Goal: Information Seeking & Learning: Check status

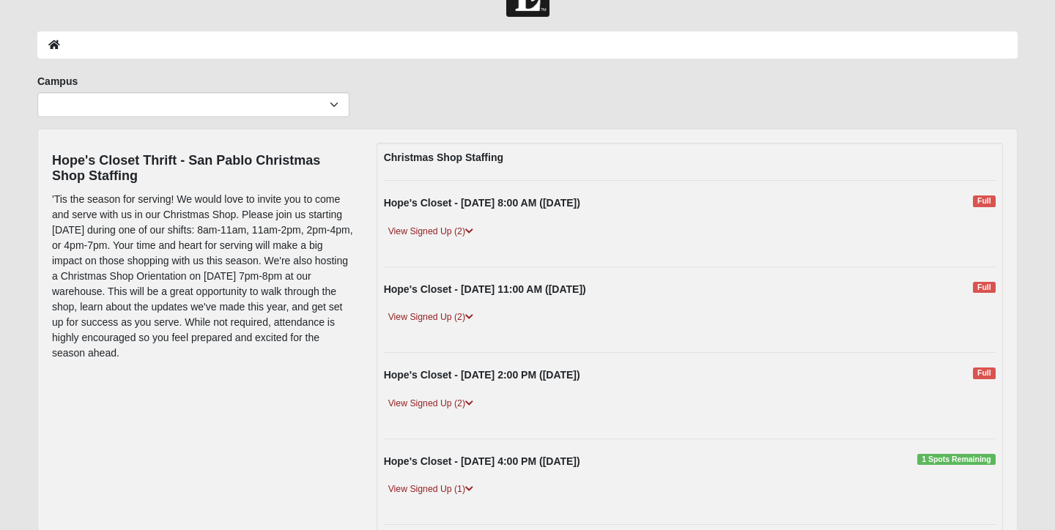
scroll to position [46, 0]
click at [434, 227] on link "View Signed Up (2)" at bounding box center [431, 230] width 94 height 15
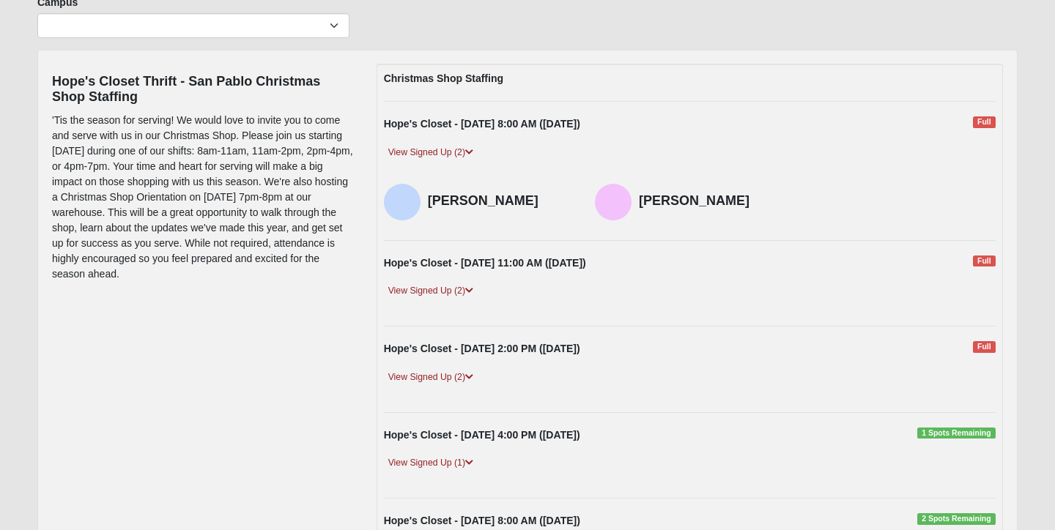
scroll to position [125, 0]
click at [444, 292] on link "View Signed Up (2)" at bounding box center [431, 290] width 94 height 15
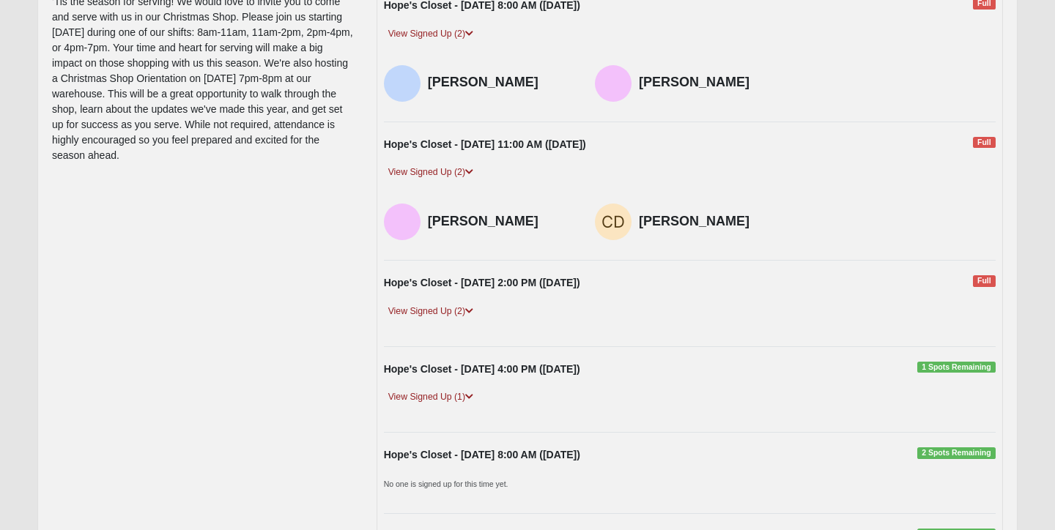
scroll to position [245, 0]
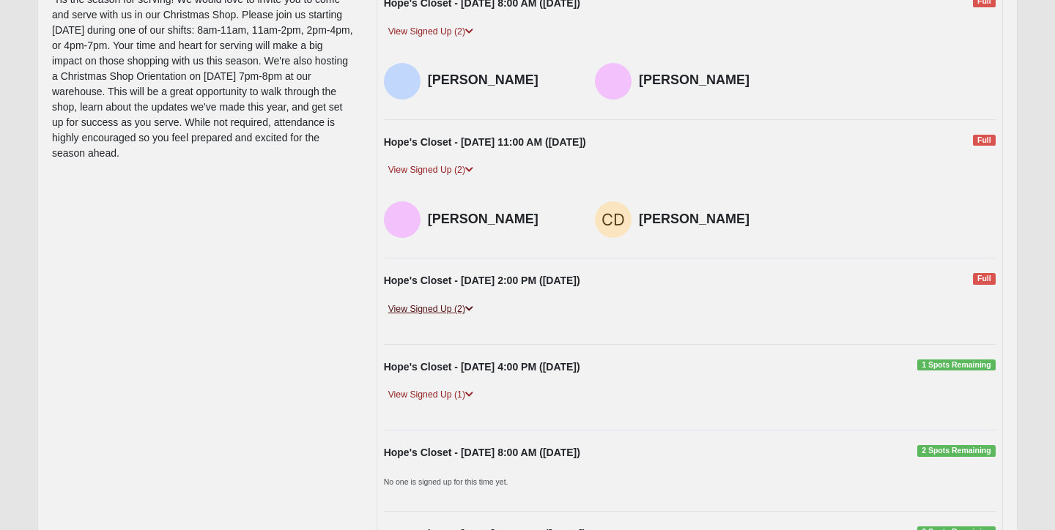
click at [450, 311] on link "View Signed Up (2)" at bounding box center [431, 309] width 94 height 15
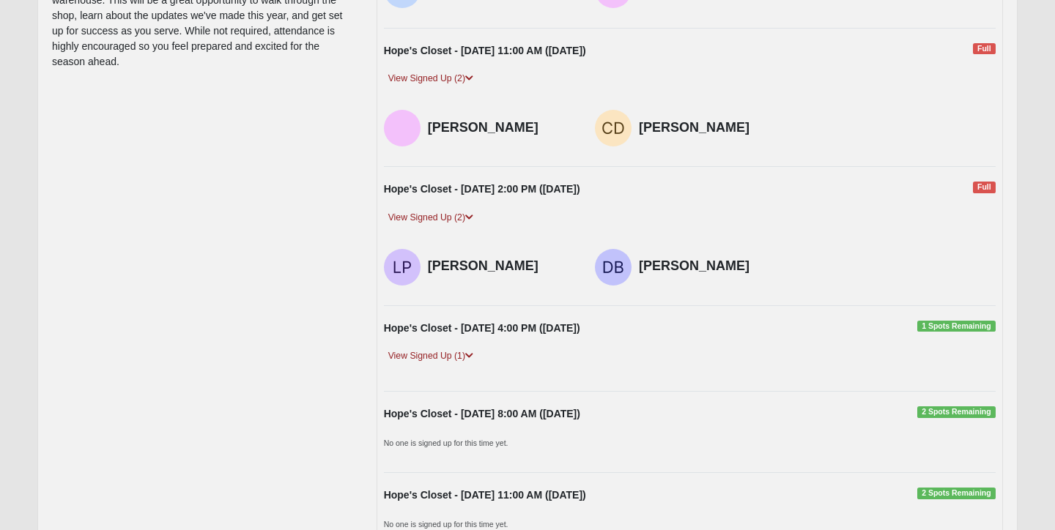
scroll to position [341, 0]
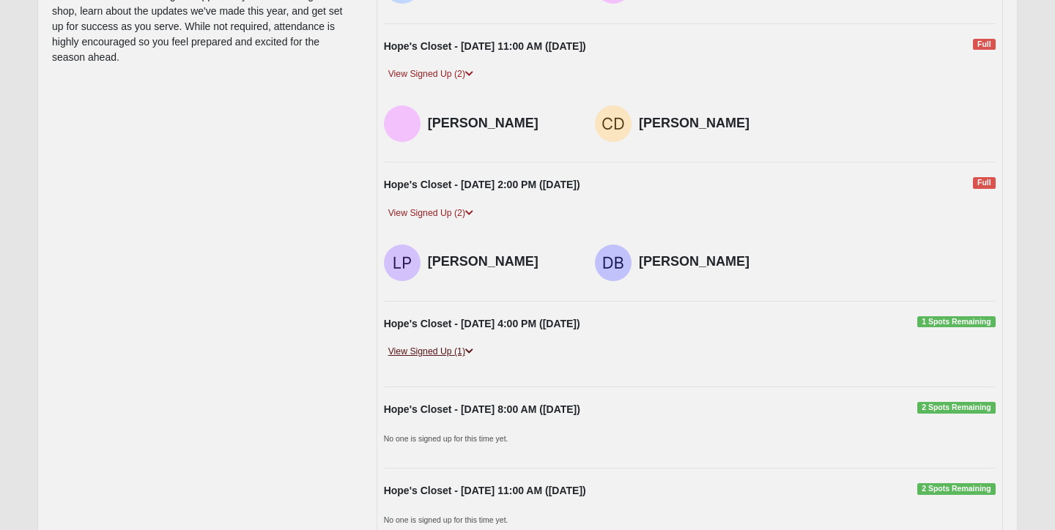
click at [435, 353] on link "View Signed Up (1)" at bounding box center [431, 351] width 94 height 15
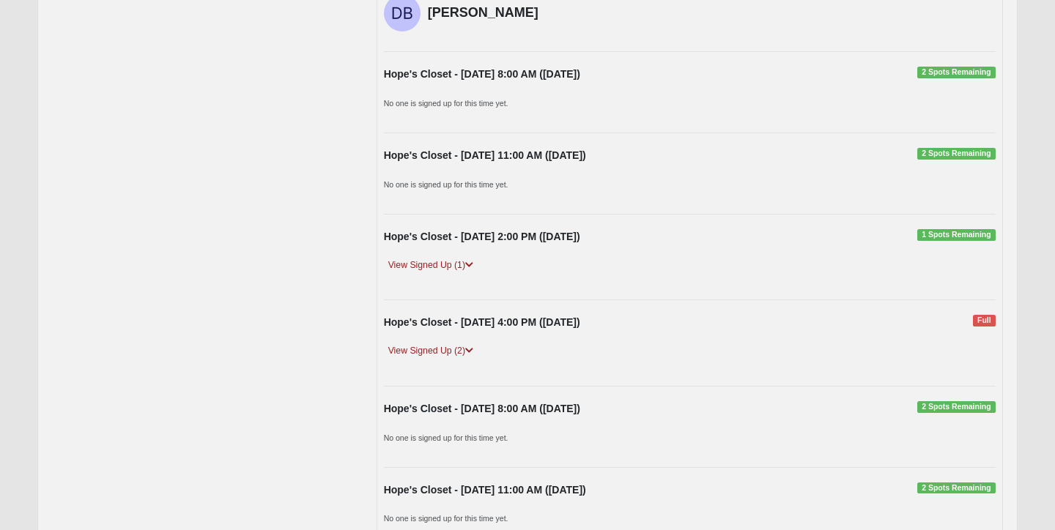
scroll to position [732, 0]
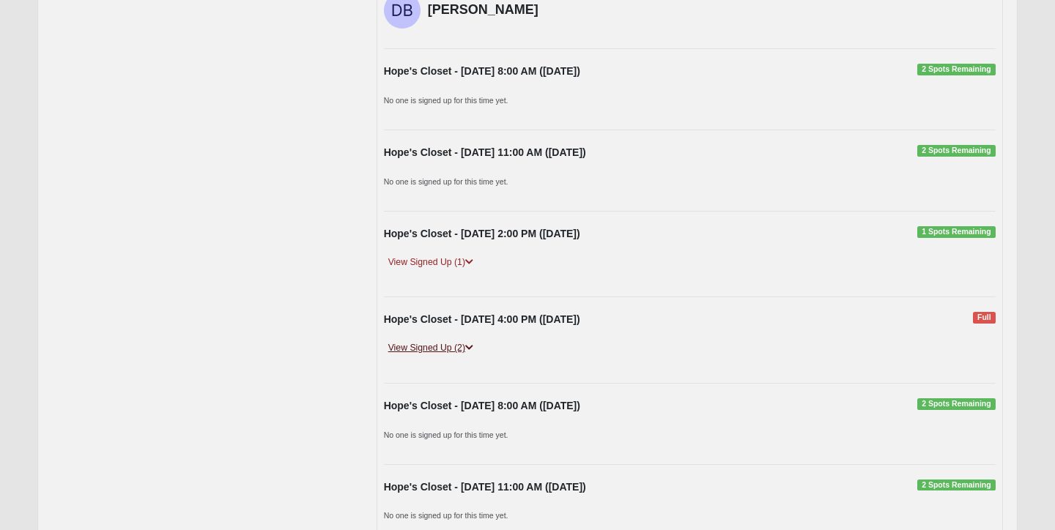
click at [438, 350] on link "View Signed Up (2)" at bounding box center [431, 348] width 94 height 15
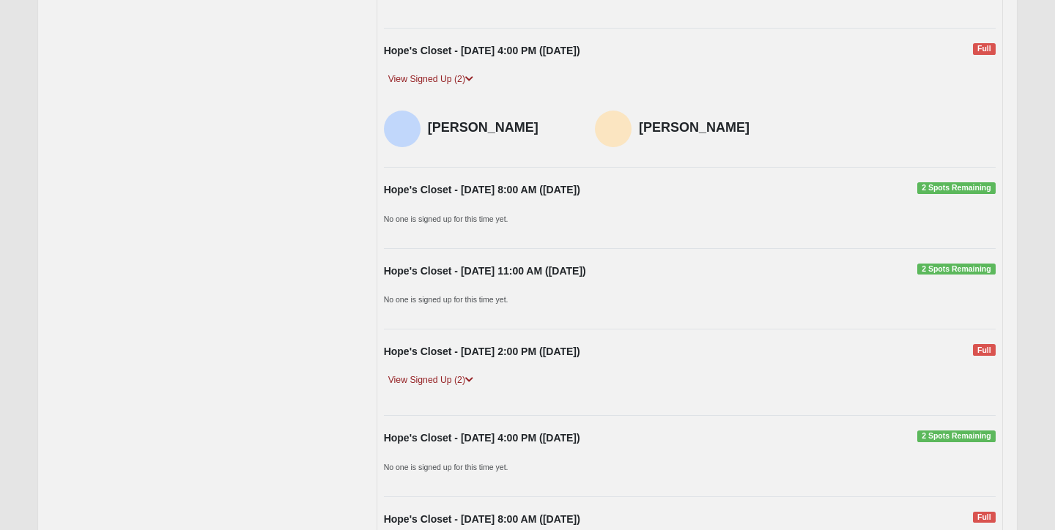
scroll to position [1002, 0]
click at [414, 385] on link "View Signed Up (2)" at bounding box center [431, 379] width 94 height 15
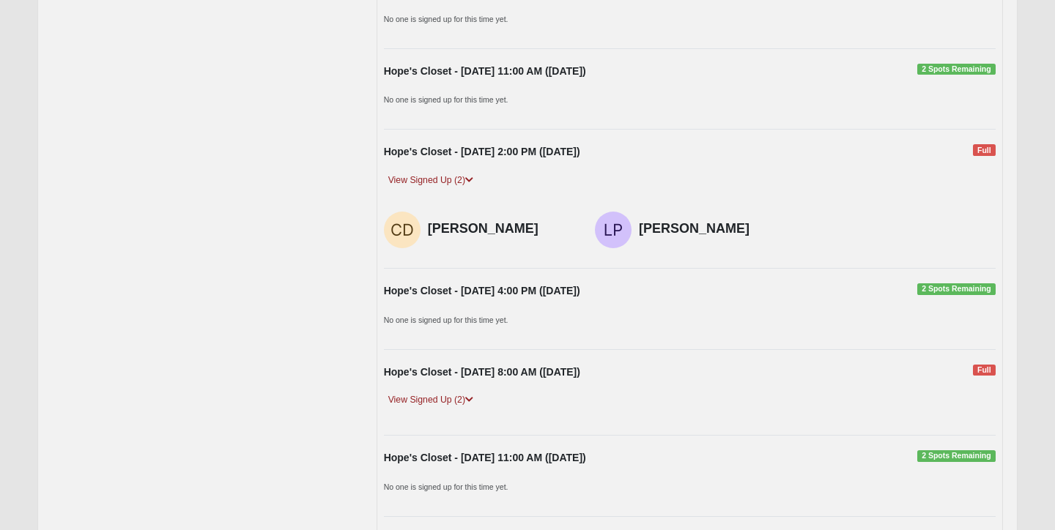
scroll to position [1214, 0]
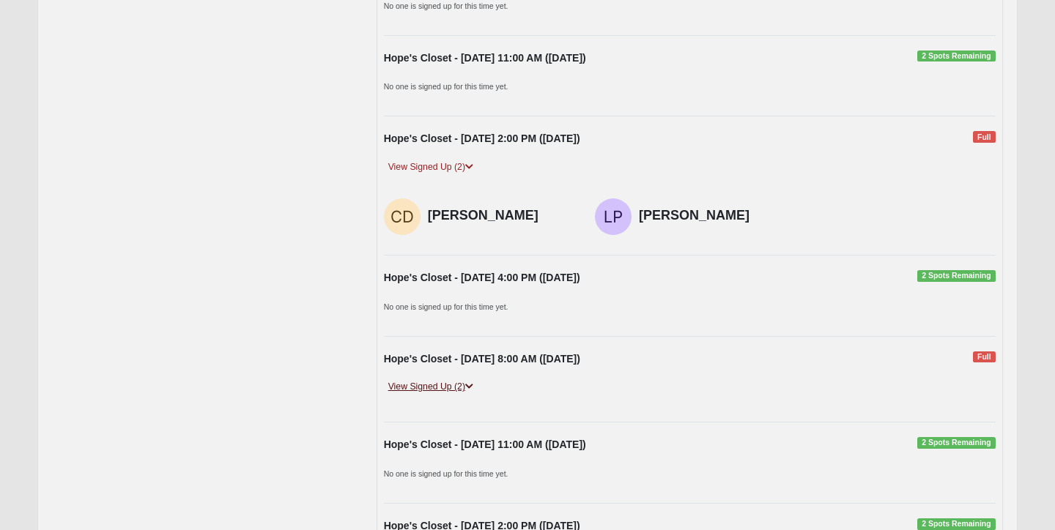
click at [432, 388] on link "View Signed Up (2)" at bounding box center [431, 387] width 94 height 15
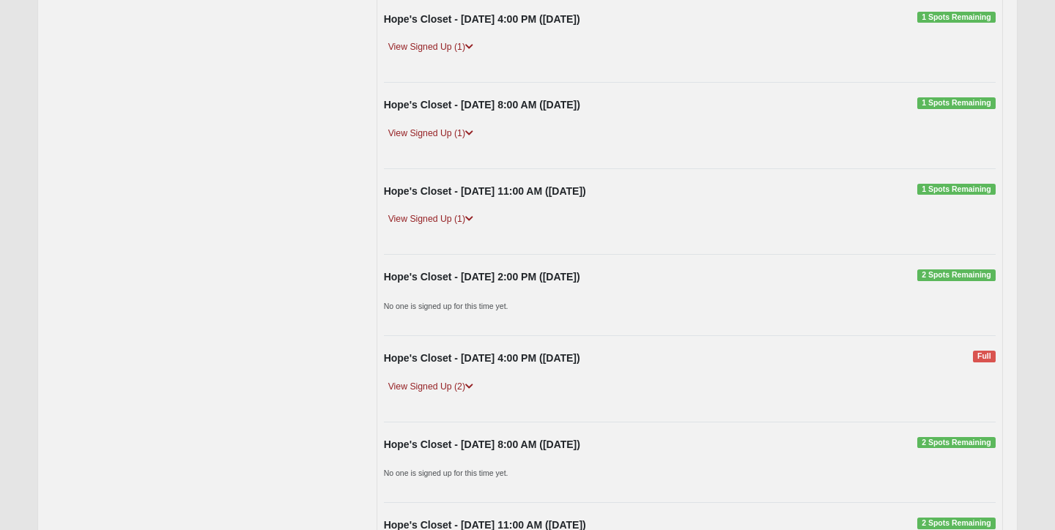
scroll to position [2831, 0]
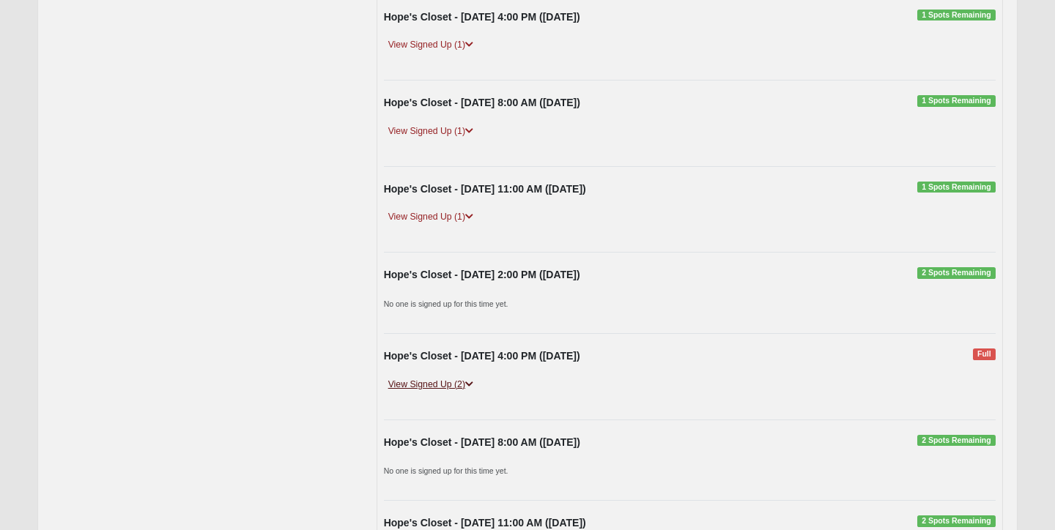
click at [429, 390] on link "View Signed Up (2)" at bounding box center [431, 384] width 94 height 15
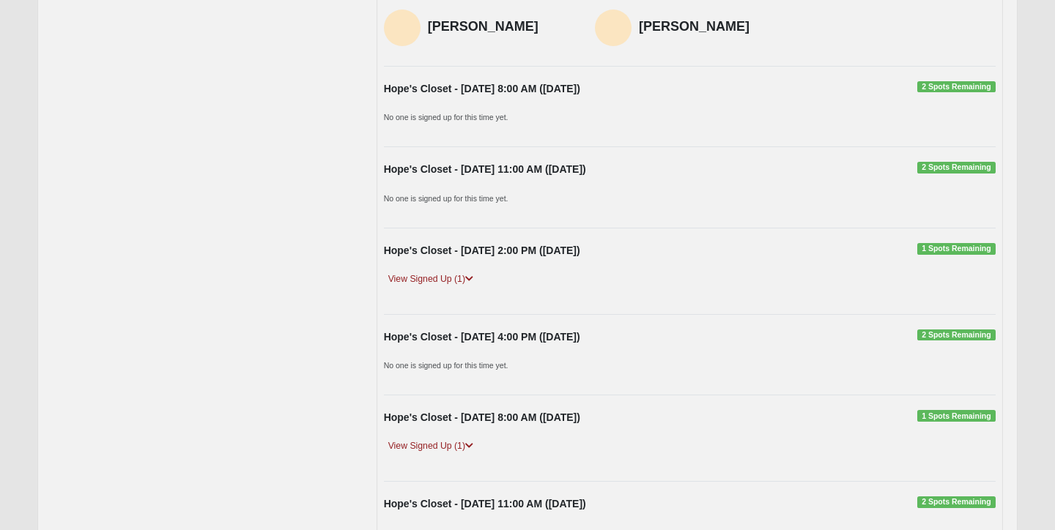
scroll to position [3239, 0]
click at [432, 281] on link "View Signed Up (1)" at bounding box center [431, 277] width 94 height 15
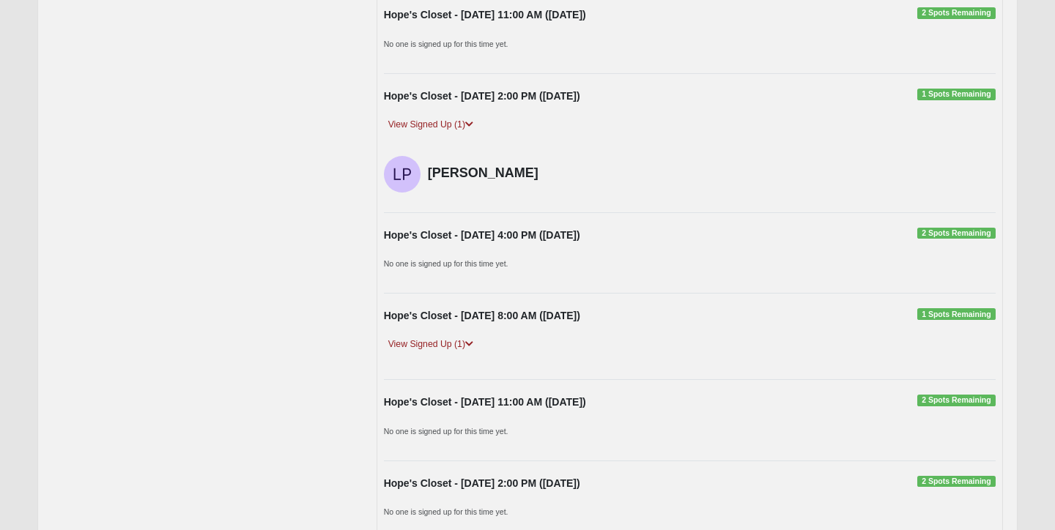
scroll to position [3403, 0]
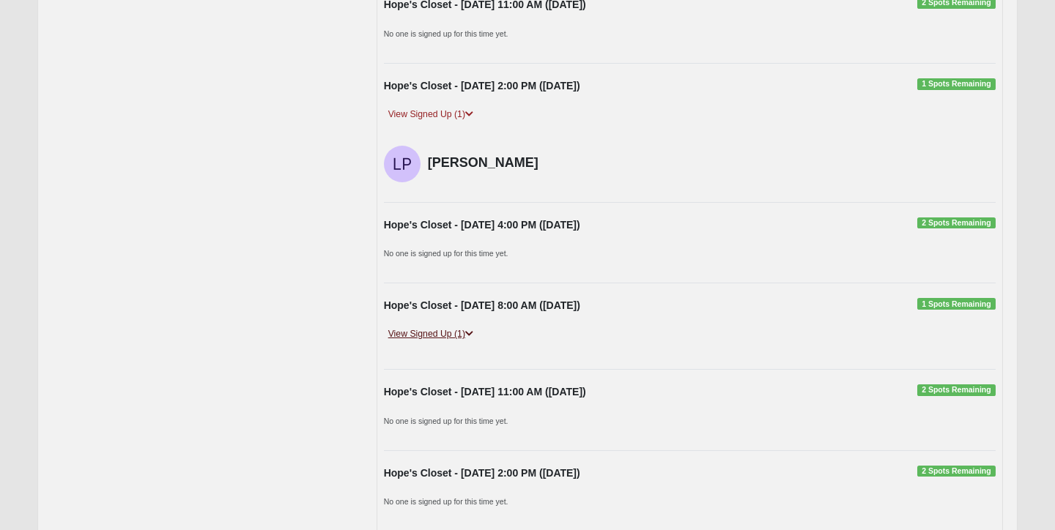
click at [419, 335] on link "View Signed Up (1)" at bounding box center [431, 334] width 94 height 15
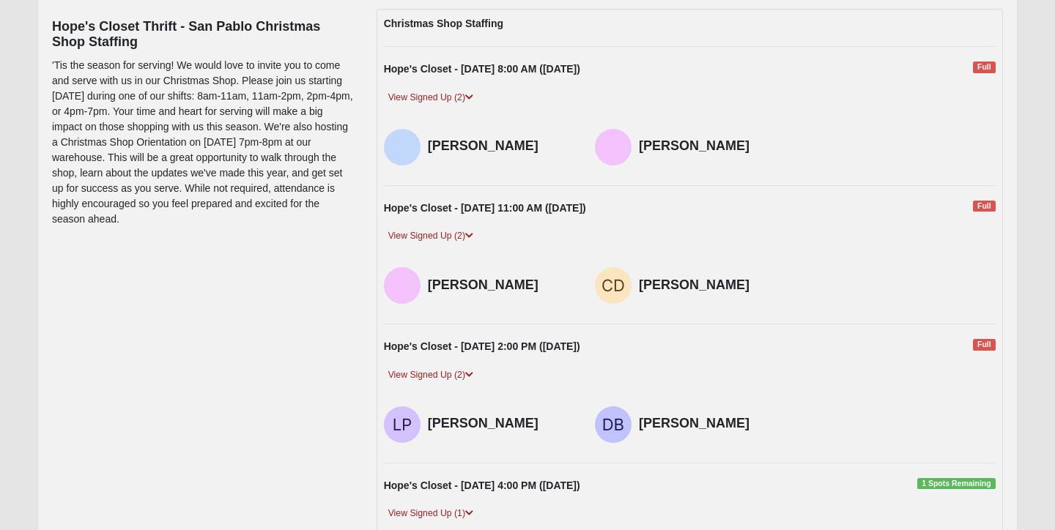
scroll to position [0, 0]
